Goal: Obtain resource: Obtain resource

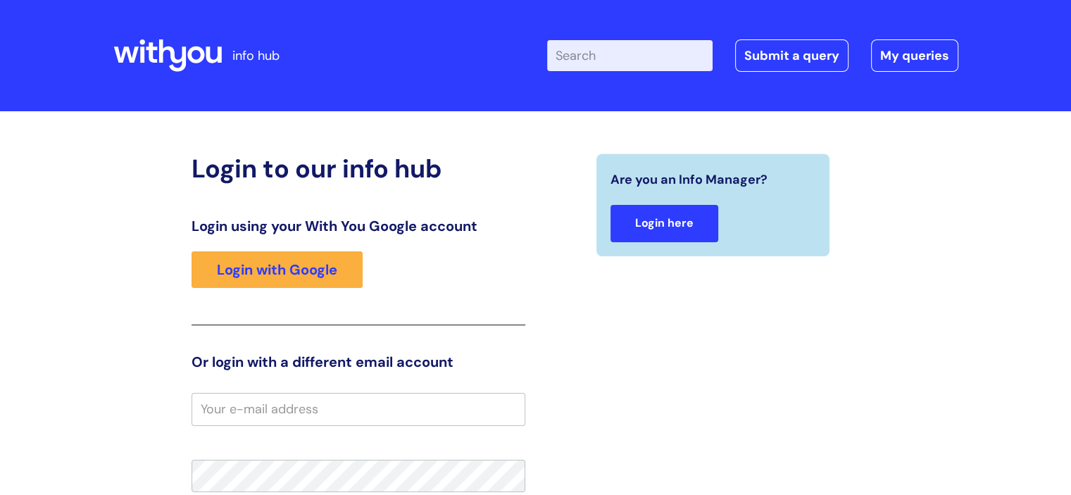
click at [648, 222] on link "Login here" at bounding box center [664, 223] width 108 height 37
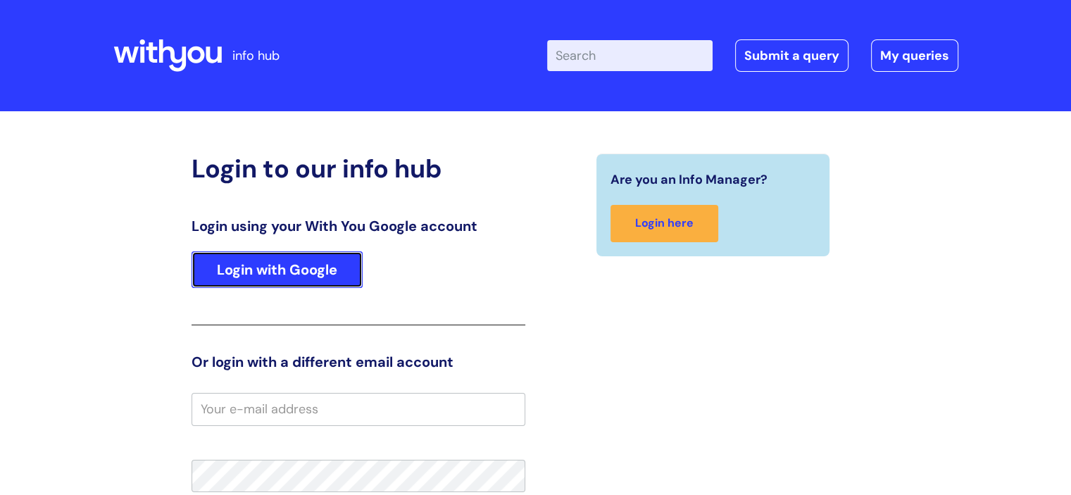
click at [305, 261] on link "Login with Google" at bounding box center [276, 269] width 171 height 37
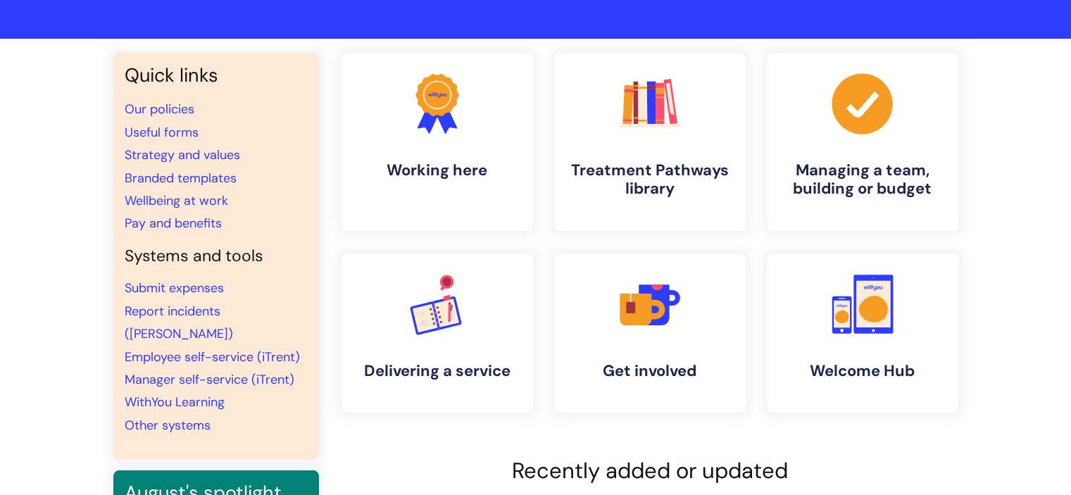
scroll to position [70, 0]
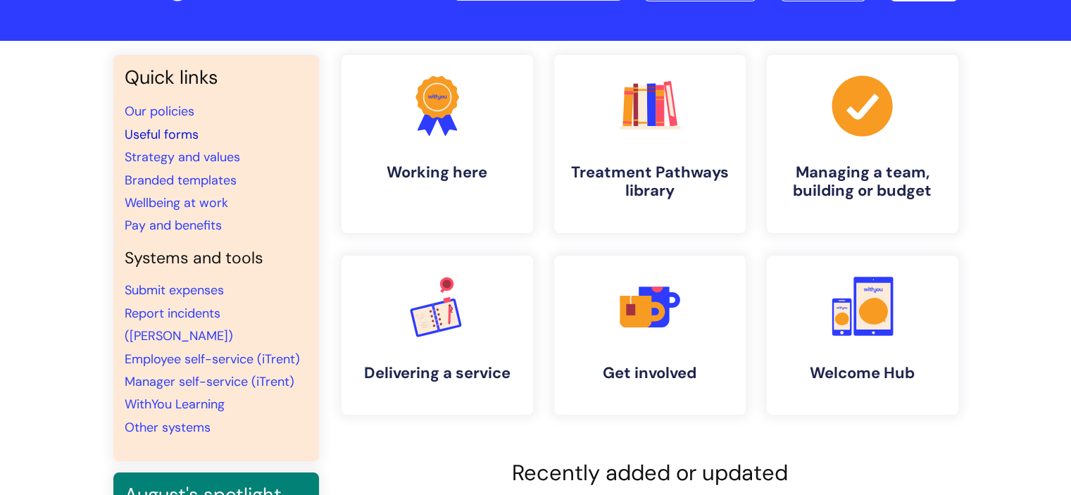
click at [171, 131] on link "Useful forms" at bounding box center [162, 134] width 74 height 17
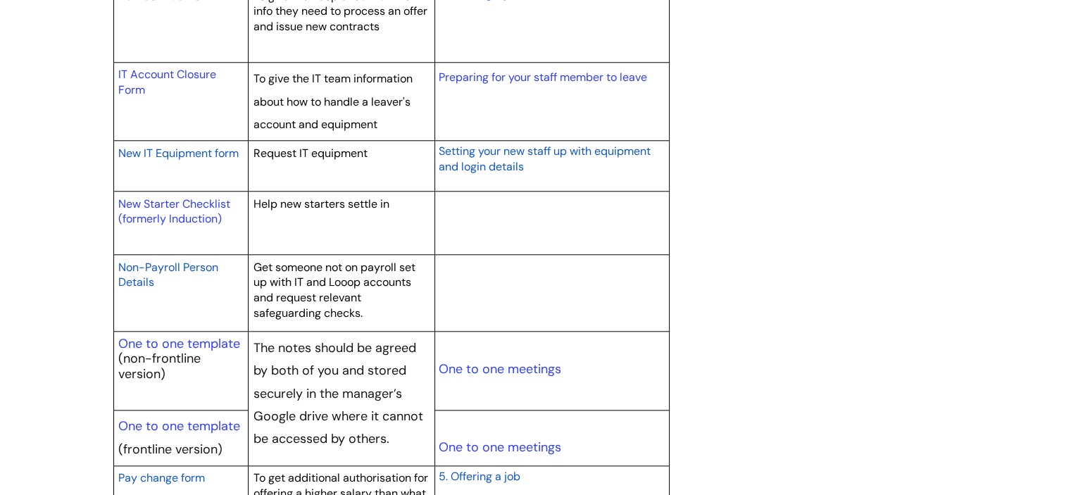
scroll to position [1548, 0]
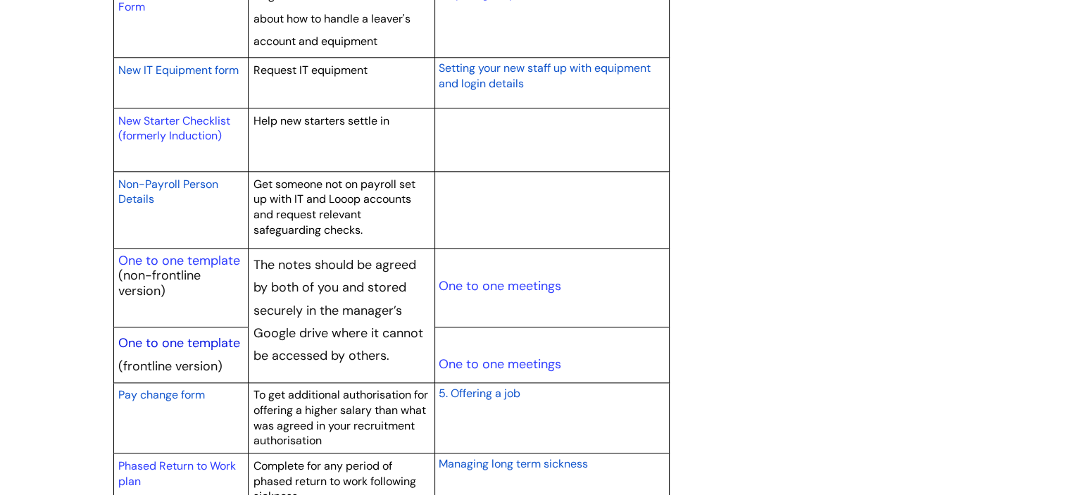
click at [177, 334] on link "One to one template" at bounding box center [179, 342] width 122 height 17
